Goal: Transaction & Acquisition: Purchase product/service

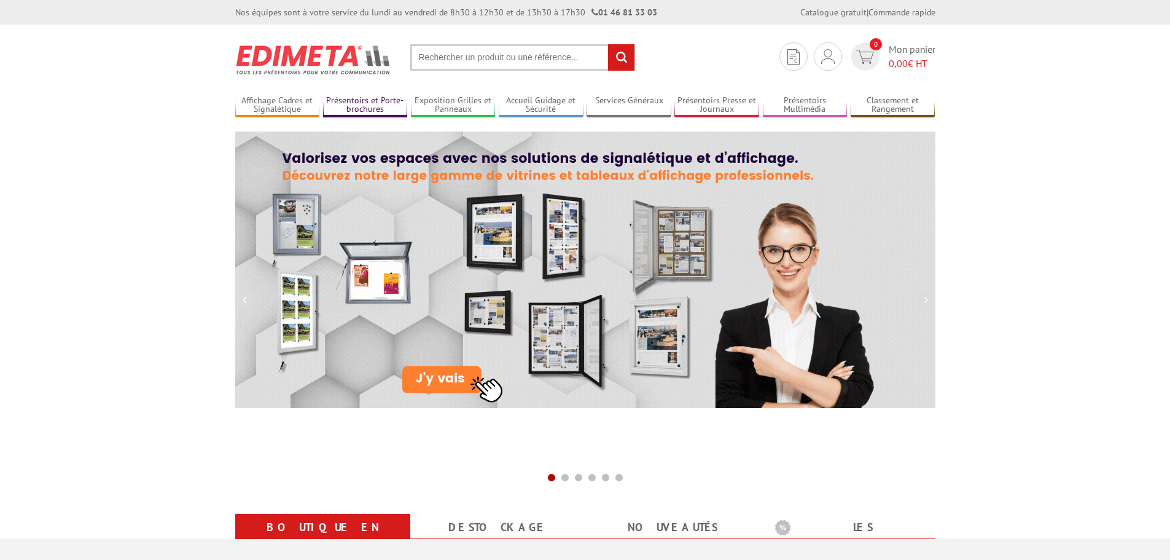
click at [383, 101] on link "Présentoirs et Porte-brochures" at bounding box center [365, 105] width 85 height 20
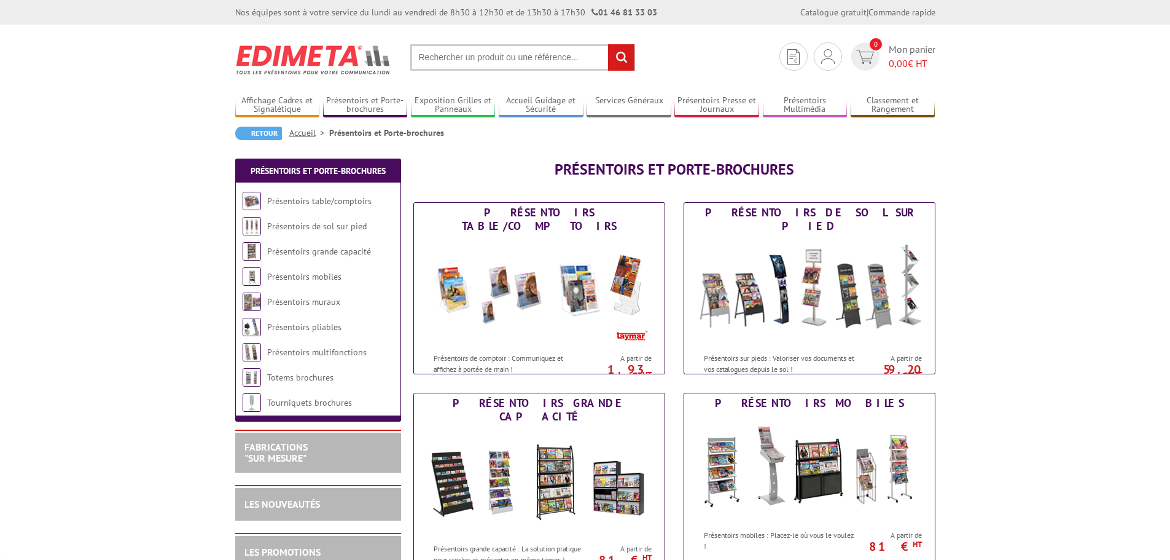
drag, startPoint x: 0, startPoint y: 0, endPoint x: 460, endPoint y: 55, distance: 462.8
click at [460, 55] on input "text" at bounding box center [522, 57] width 225 height 26
type input "cadre clic clac double face"
click at [608, 44] on input "rechercher" at bounding box center [621, 57] width 26 height 26
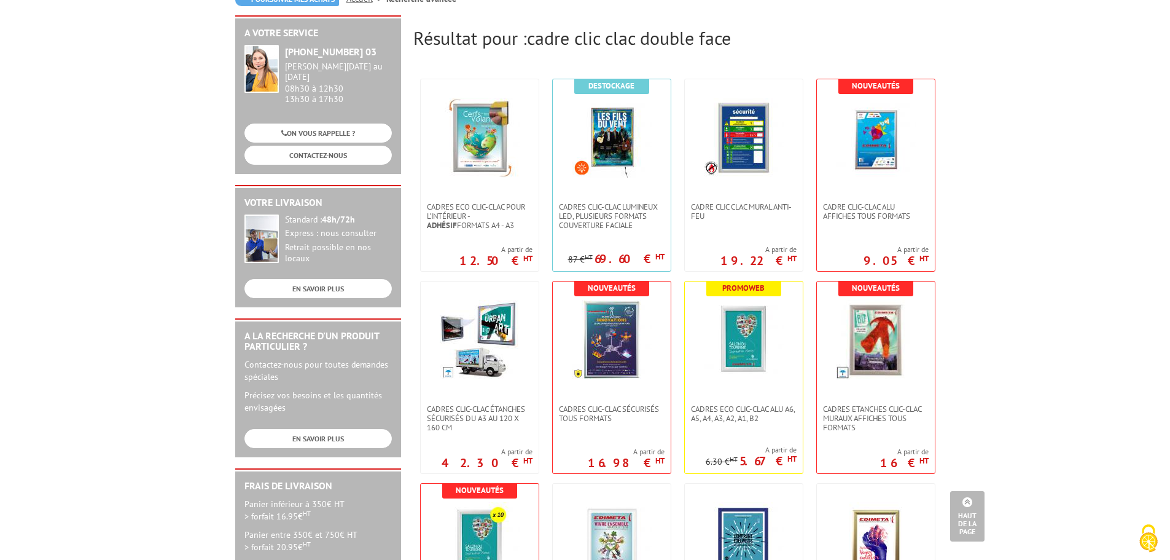
scroll to position [123, 0]
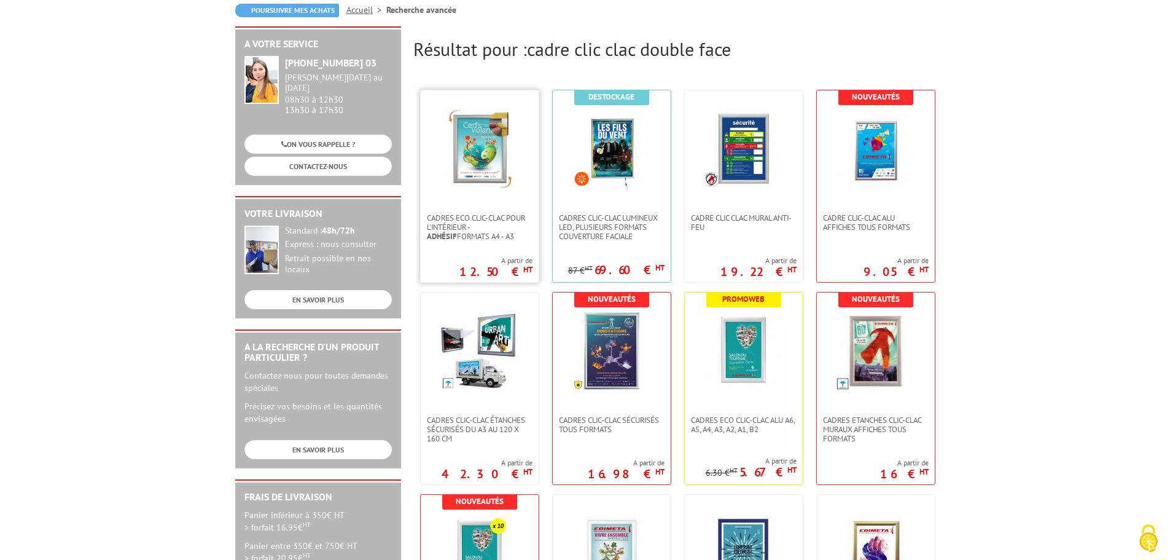
click at [480, 202] on link at bounding box center [480, 151] width 118 height 123
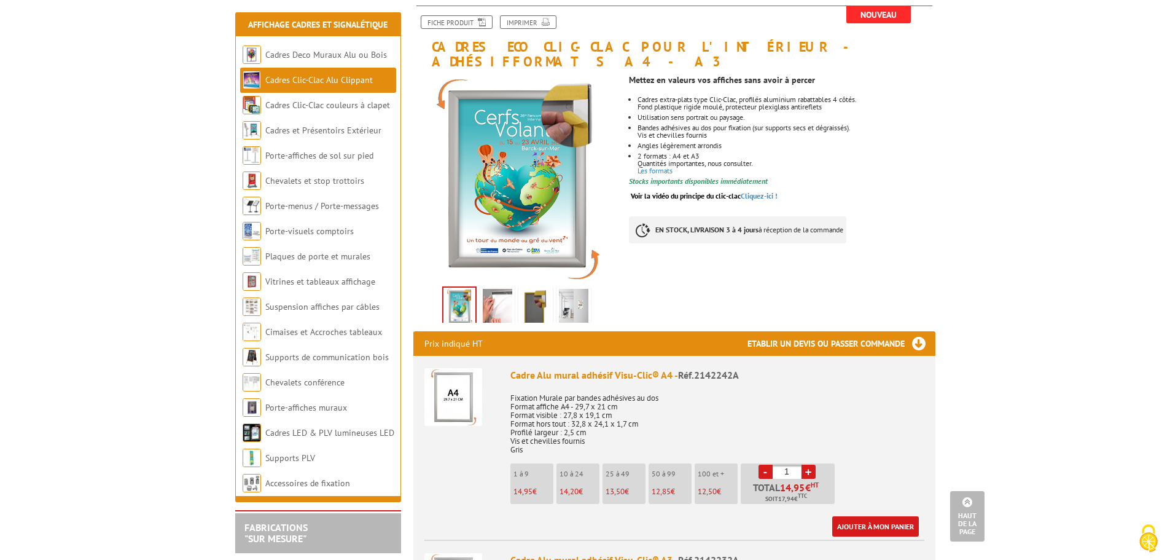
scroll to position [123, 0]
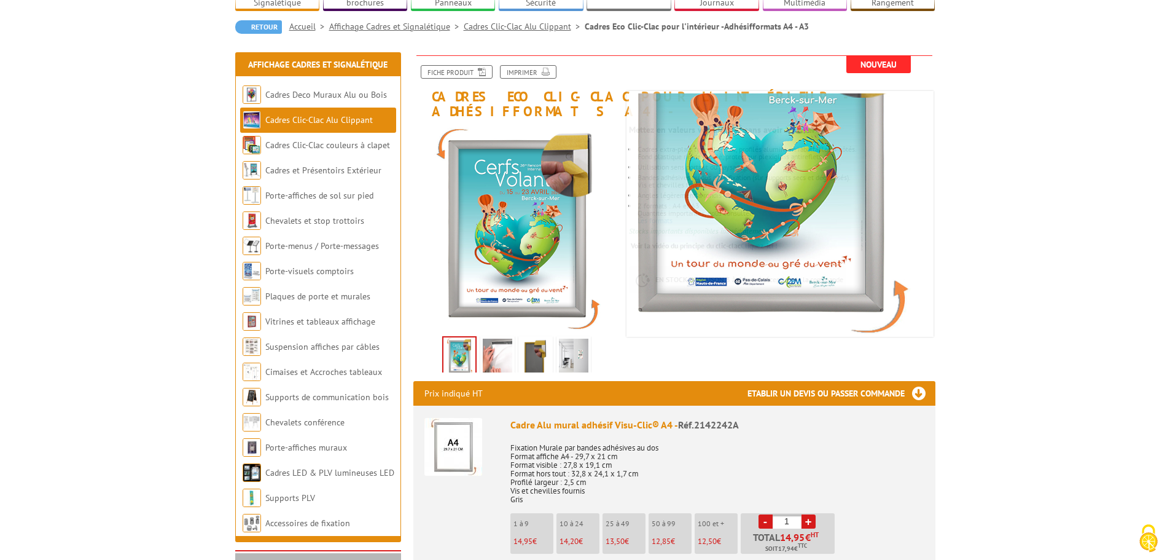
click at [500, 339] on img at bounding box center [497, 358] width 29 height 38
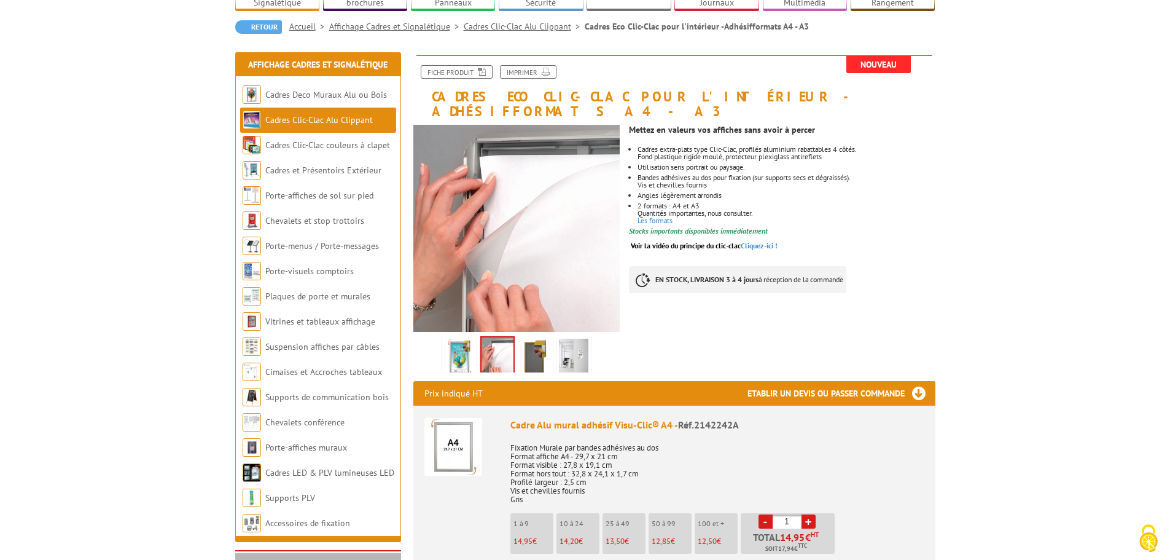
click at [534, 339] on img at bounding box center [535, 358] width 29 height 38
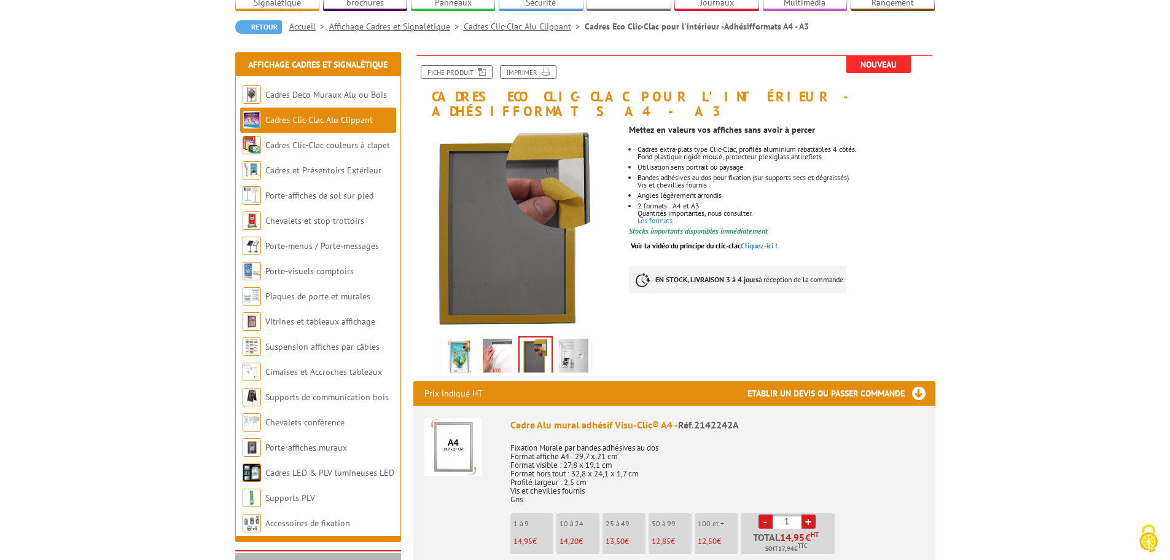
click at [574, 339] on img at bounding box center [573, 358] width 29 height 38
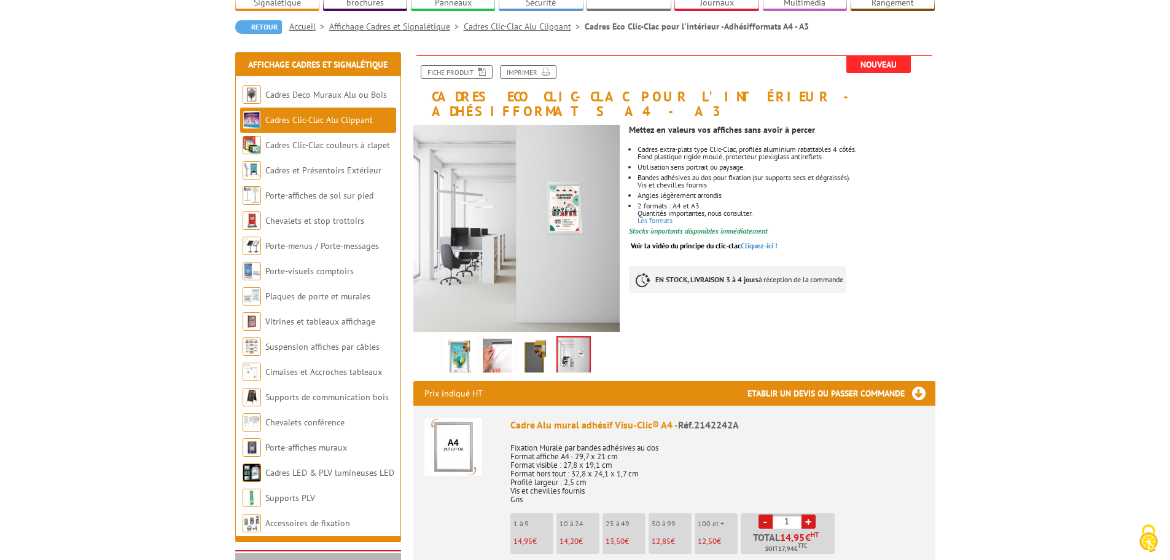
click at [539, 339] on img at bounding box center [535, 358] width 29 height 38
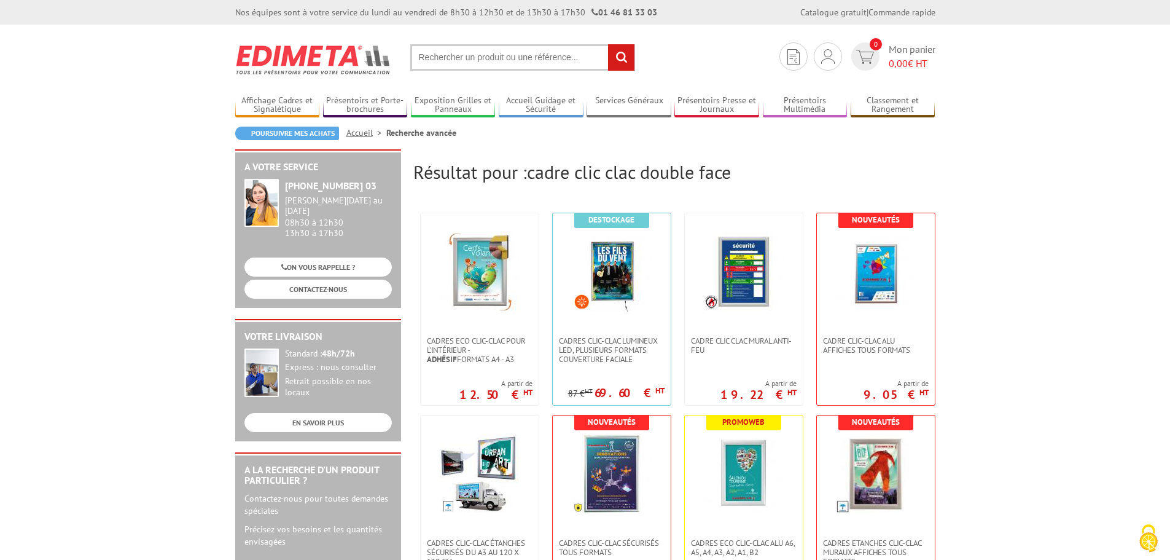
click at [468, 59] on input "text" at bounding box center [522, 57] width 225 height 26
paste input "Cadre clic-clac double-faces A4"
type input "Cadre clic-clac double-faces A4"
click at [608, 44] on input "rechercher" at bounding box center [621, 57] width 26 height 26
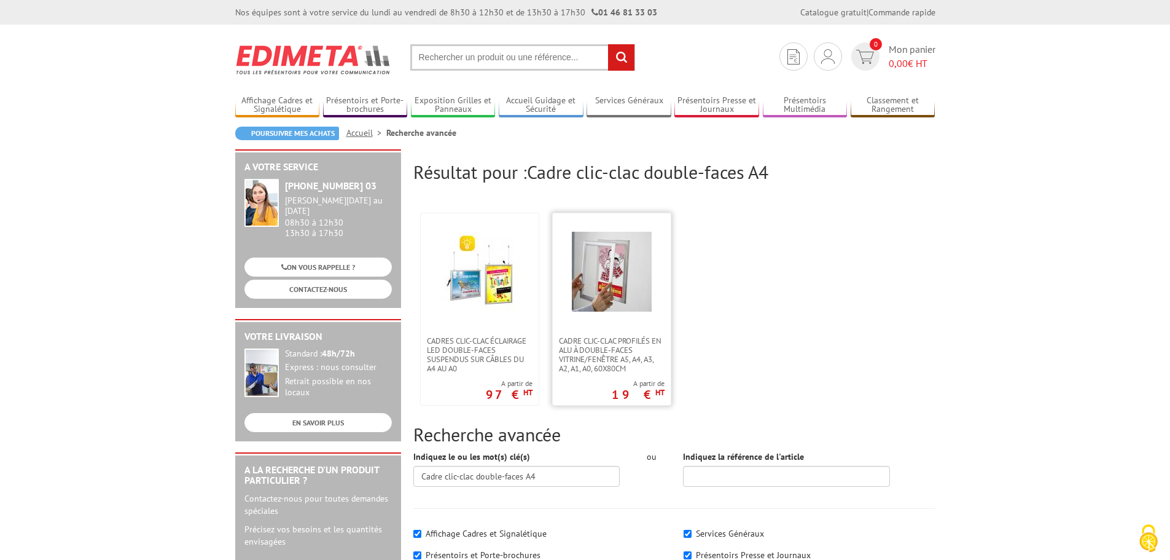
click at [607, 292] on img at bounding box center [612, 272] width 80 height 80
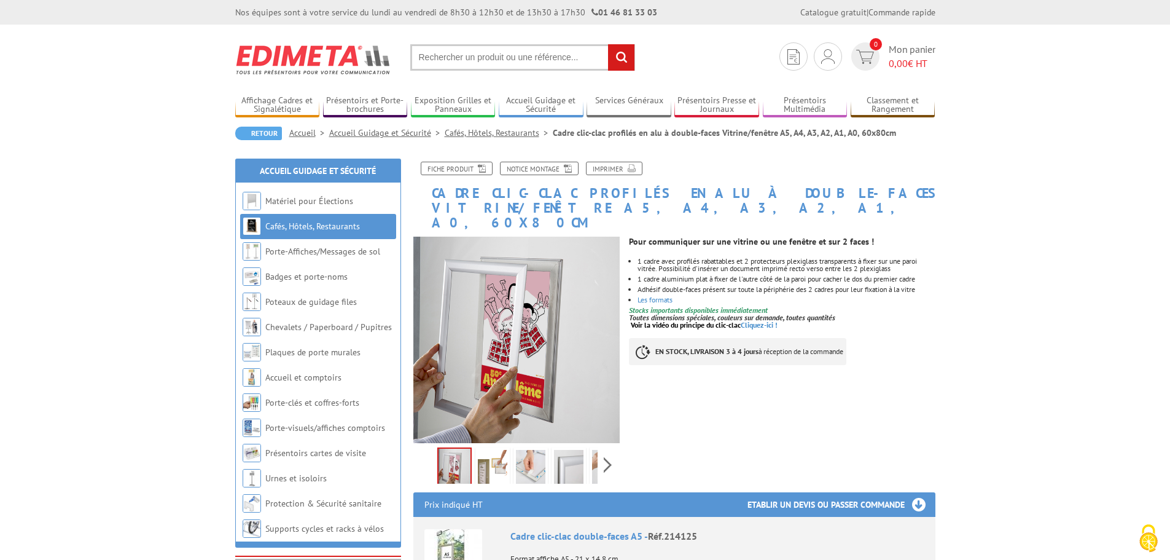
click at [498, 450] on img at bounding box center [492, 469] width 29 height 38
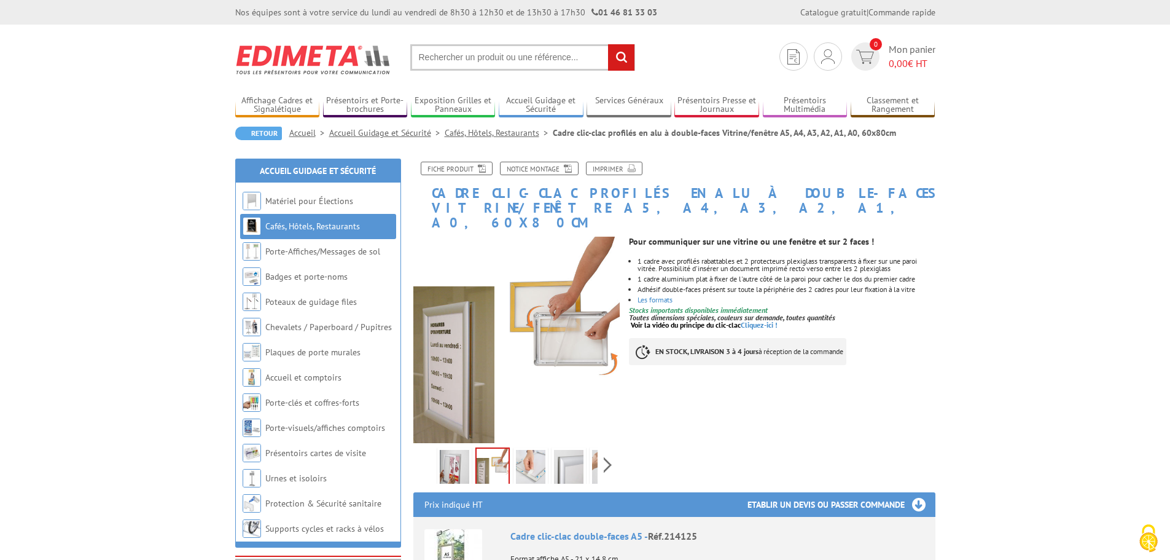
click at [527, 450] on img at bounding box center [530, 469] width 29 height 38
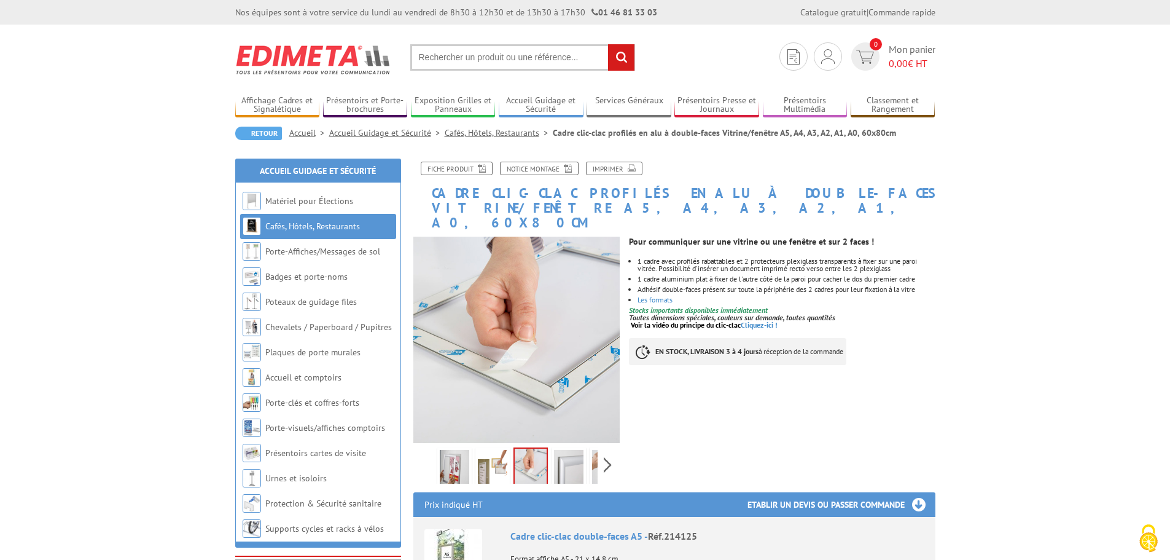
click at [574, 453] on img at bounding box center [568, 469] width 29 height 38
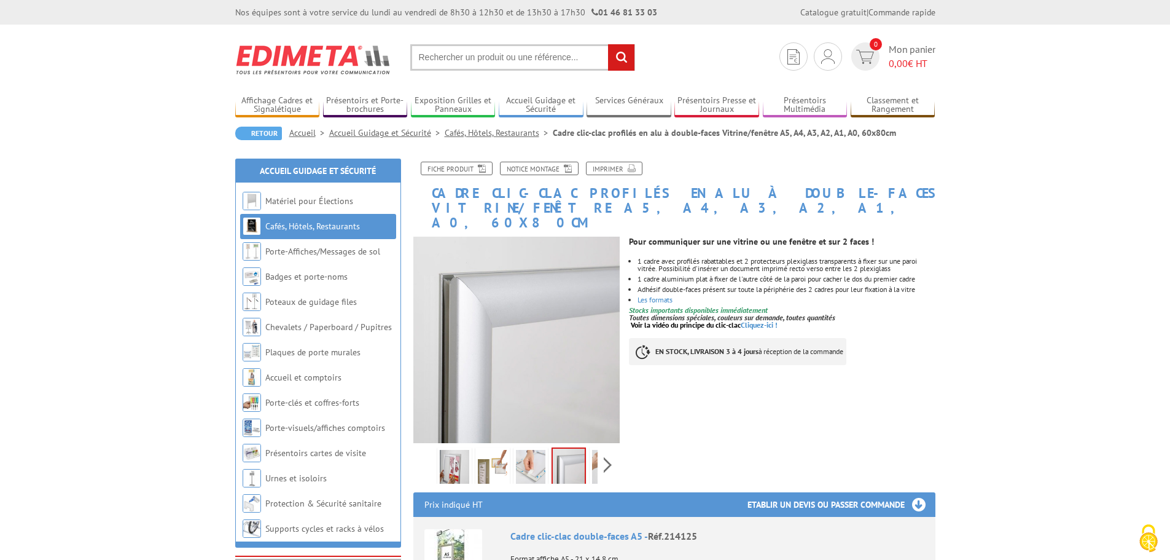
click at [512, 459] on li at bounding box center [531, 464] width 38 height 38
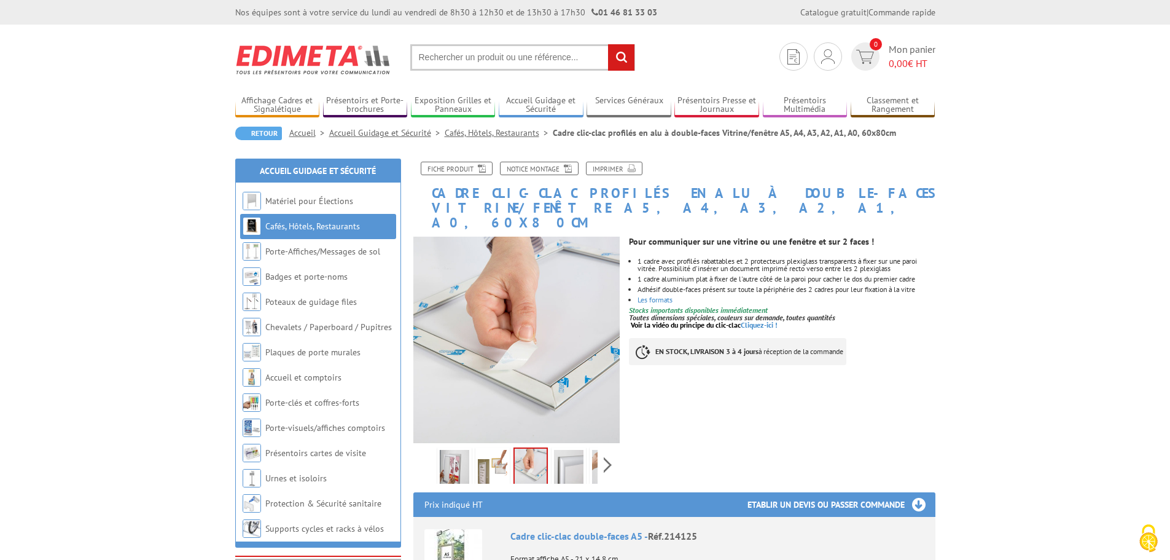
click at [486, 458] on img at bounding box center [492, 469] width 29 height 38
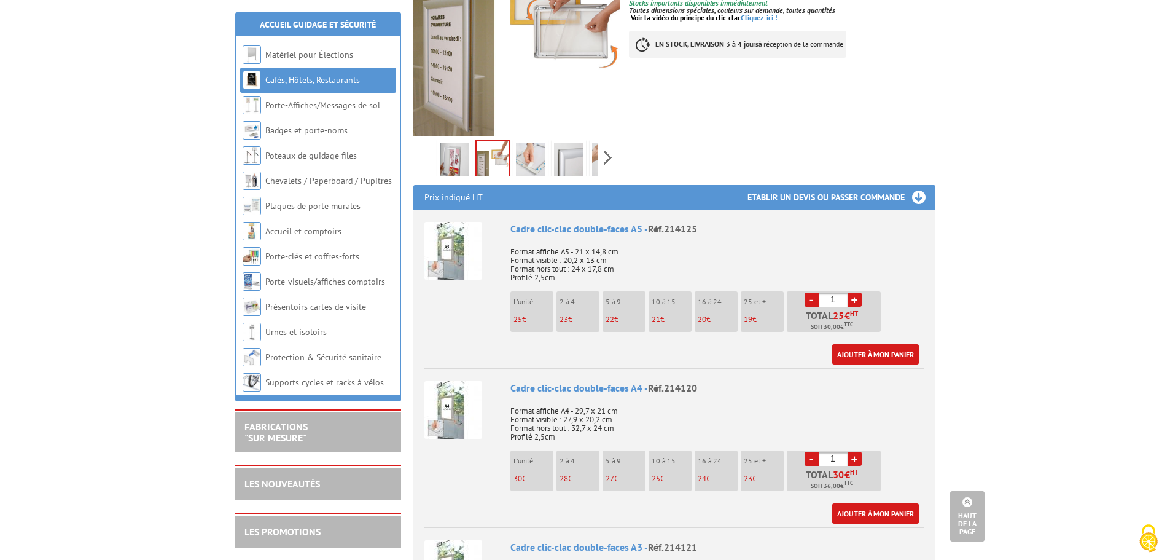
scroll to position [369, 0]
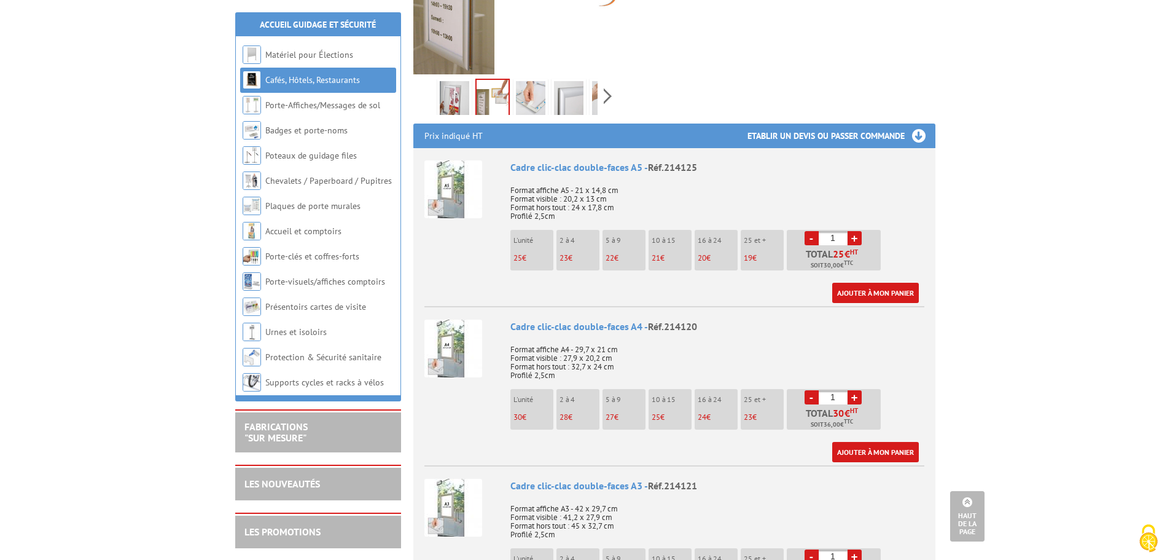
click at [458, 339] on img at bounding box center [454, 348] width 58 height 58
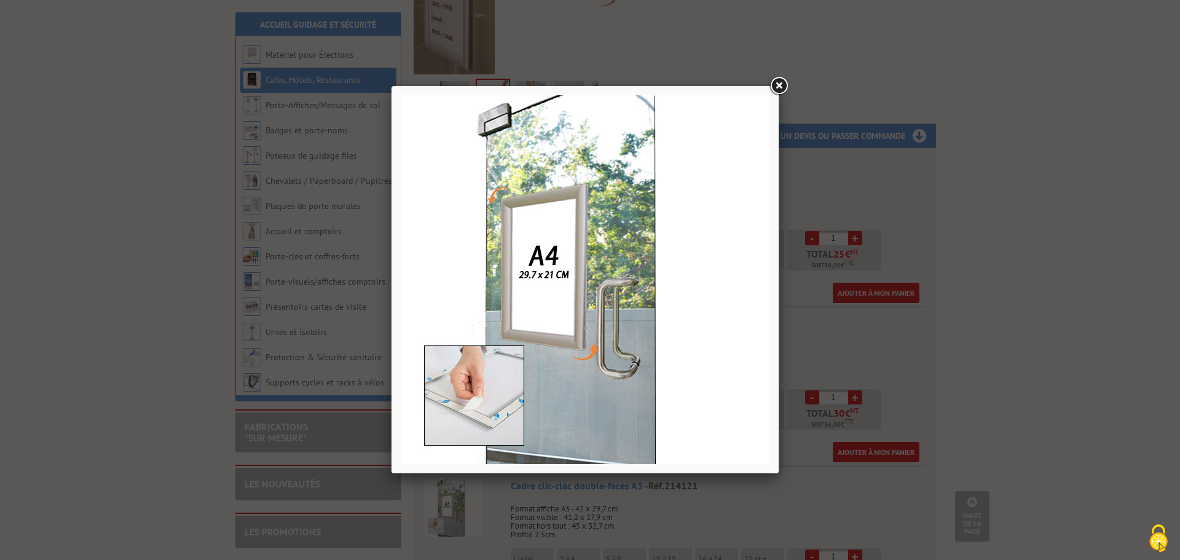
click at [785, 82] on link at bounding box center [778, 86] width 22 height 22
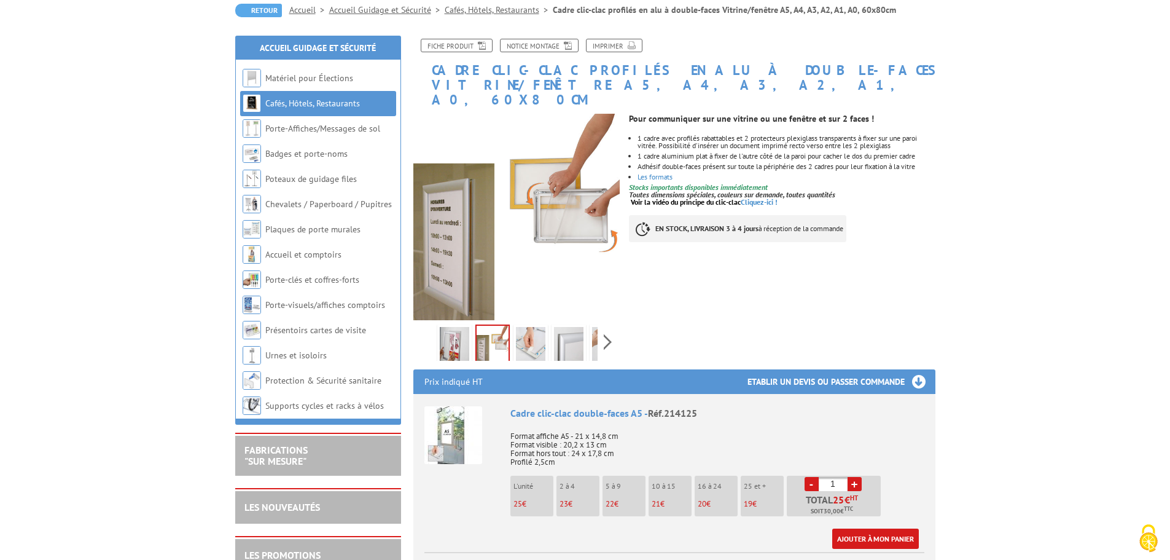
scroll to position [61, 0]
